Goal: Task Accomplishment & Management: Complete application form

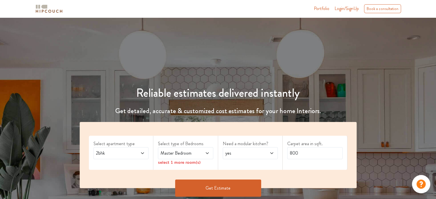
scroll to position [76, 0]
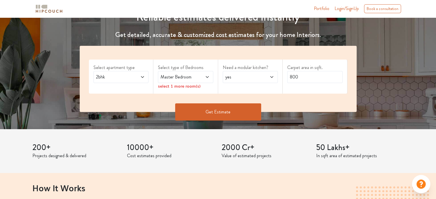
click at [134, 76] on span at bounding box center [138, 77] width 13 height 7
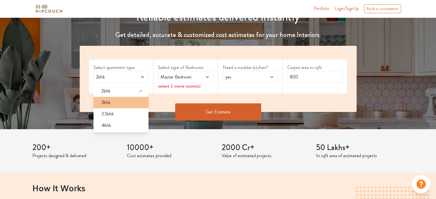
click at [120, 101] on div "3bhk" at bounding box center [123, 102] width 52 height 7
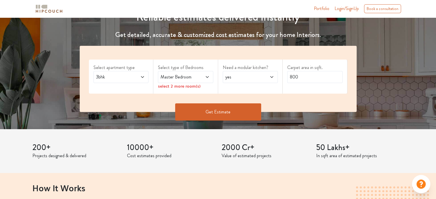
click at [178, 78] on span "Master Bedroom" at bounding box center [178, 77] width 38 height 7
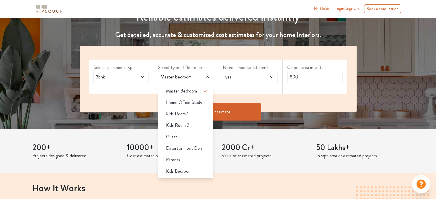
click at [178, 78] on span "Master Bedroom" at bounding box center [178, 77] width 38 height 7
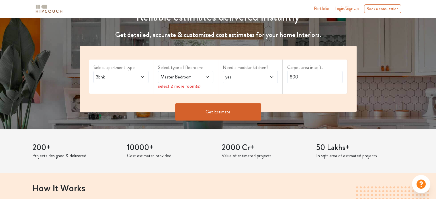
click at [242, 78] on span "yes" at bounding box center [243, 77] width 38 height 7
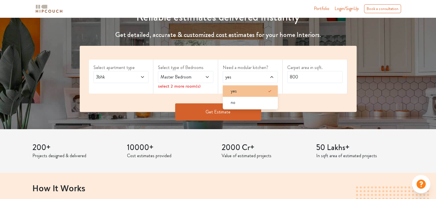
click at [241, 93] on div "yes" at bounding box center [252, 91] width 52 height 7
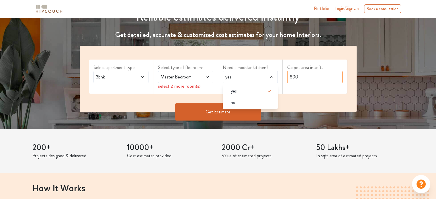
click at [304, 79] on input "800" at bounding box center [314, 77] width 55 height 12
drag, startPoint x: 285, startPoint y: 77, endPoint x: 281, endPoint y: 76, distance: 4.9
click at [281, 76] on div "Select apartment type 3bhk Select type of Bedrooms Master Bedroom select 2 more…" at bounding box center [218, 79] width 277 height 66
drag, startPoint x: 297, startPoint y: 76, endPoint x: 275, endPoint y: 75, distance: 22.7
click at [275, 75] on div "Select apartment type 3bhk Select type of Bedrooms Master Bedroom select 2 more…" at bounding box center [218, 79] width 277 height 66
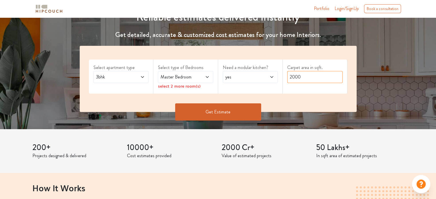
type input "2000"
click at [239, 106] on button "Get Estimate" at bounding box center [218, 111] width 86 height 17
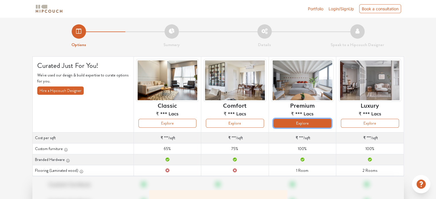
click at [308, 126] on button "Explore" at bounding box center [302, 123] width 58 height 9
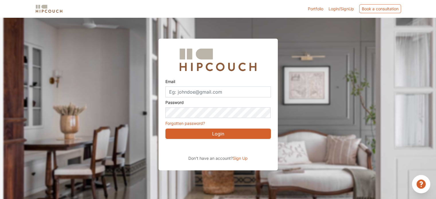
scroll to position [17, 0]
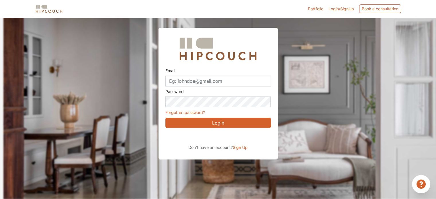
click at [242, 147] on span "Sign Up" at bounding box center [240, 147] width 15 height 5
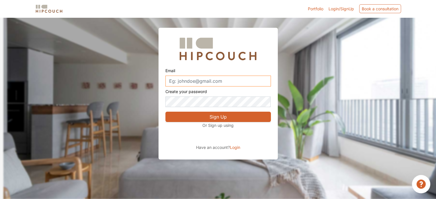
click at [205, 83] on input "Email" at bounding box center [217, 81] width 105 height 11
type input "yashvegad92@gmail.com"
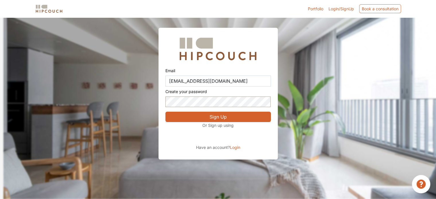
click at [165, 112] on button "Sign Up" at bounding box center [217, 117] width 105 height 10
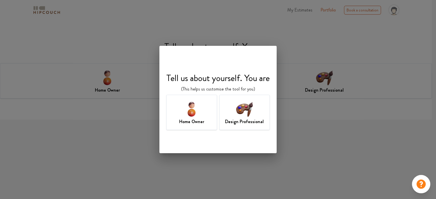
click at [198, 110] on img at bounding box center [191, 109] width 19 height 19
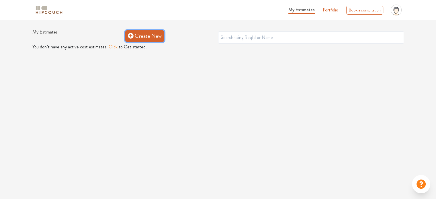
click at [135, 34] on link "Create New" at bounding box center [144, 35] width 39 height 11
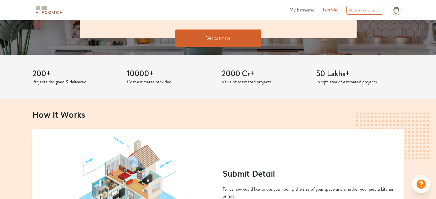
scroll to position [76, 0]
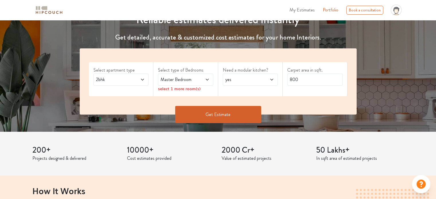
click at [135, 83] on div "2bhk" at bounding box center [120, 80] width 55 height 12
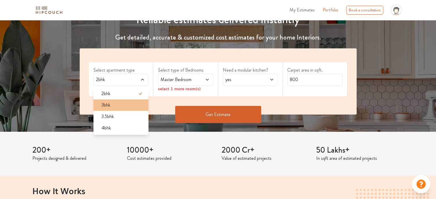
click at [125, 108] on li "3bhk" at bounding box center [120, 104] width 55 height 11
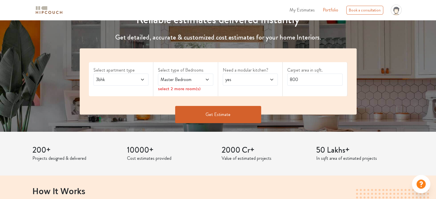
click at [193, 79] on span "Master Bedroom" at bounding box center [178, 79] width 38 height 7
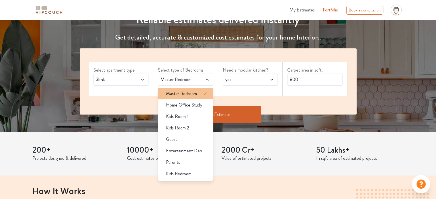
click at [190, 93] on span "Master Bedroom" at bounding box center [181, 93] width 31 height 7
click at [249, 79] on span "yes" at bounding box center [243, 79] width 38 height 7
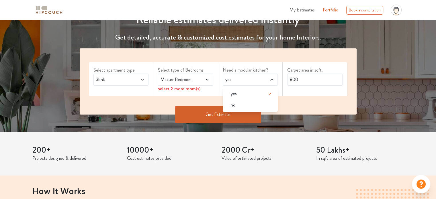
drag, startPoint x: 253, startPoint y: 78, endPoint x: 261, endPoint y: 78, distance: 8.6
click at [253, 78] on span "yes" at bounding box center [243, 79] width 38 height 7
click at [310, 81] on input "800" at bounding box center [314, 80] width 55 height 12
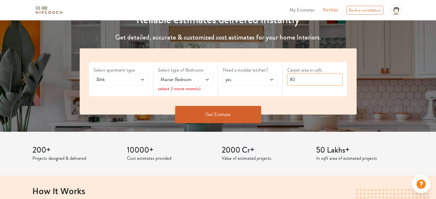
type input "8"
type input "2200"
click at [207, 115] on button "Get Estimate" at bounding box center [218, 114] width 86 height 17
